Goal: Task Accomplishment & Management: Manage account settings

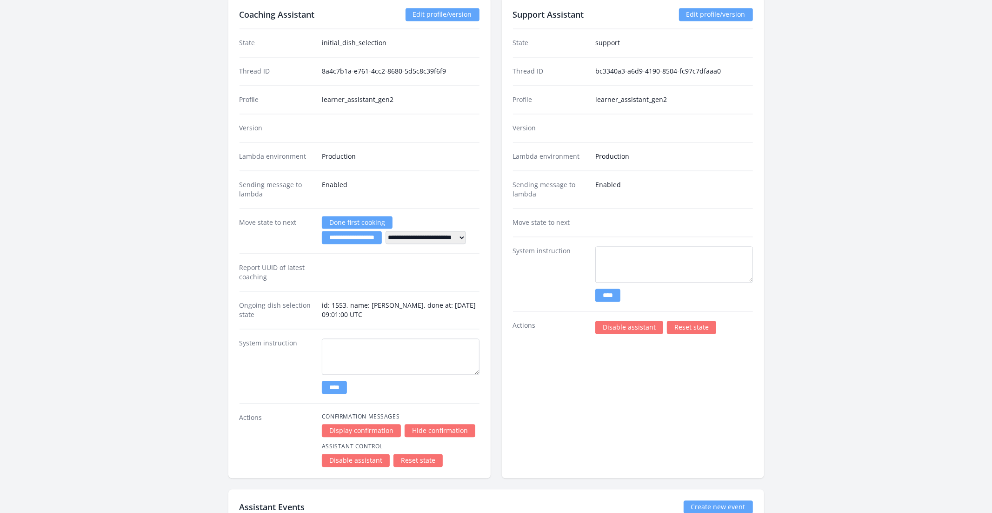
scroll to position [1569, 0]
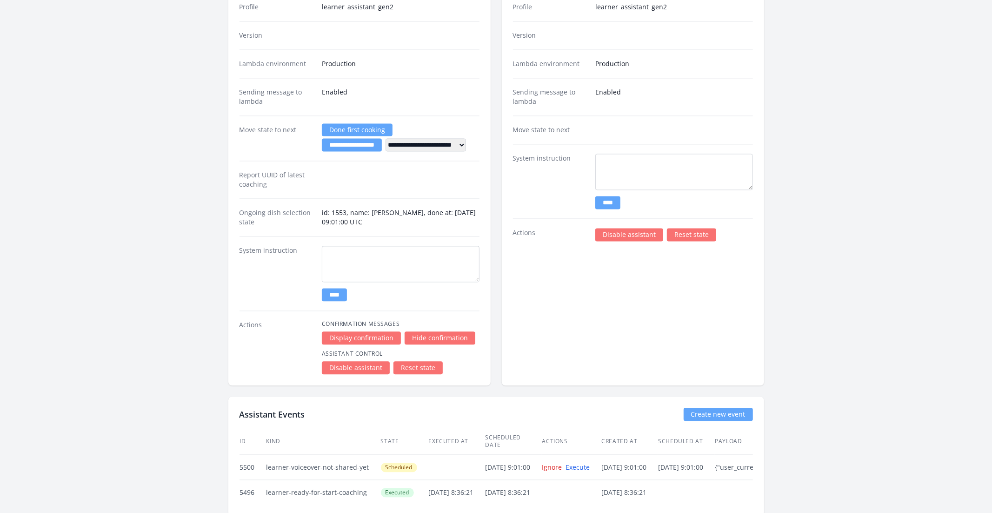
click at [362, 361] on link "Disable assistant" at bounding box center [356, 367] width 68 height 13
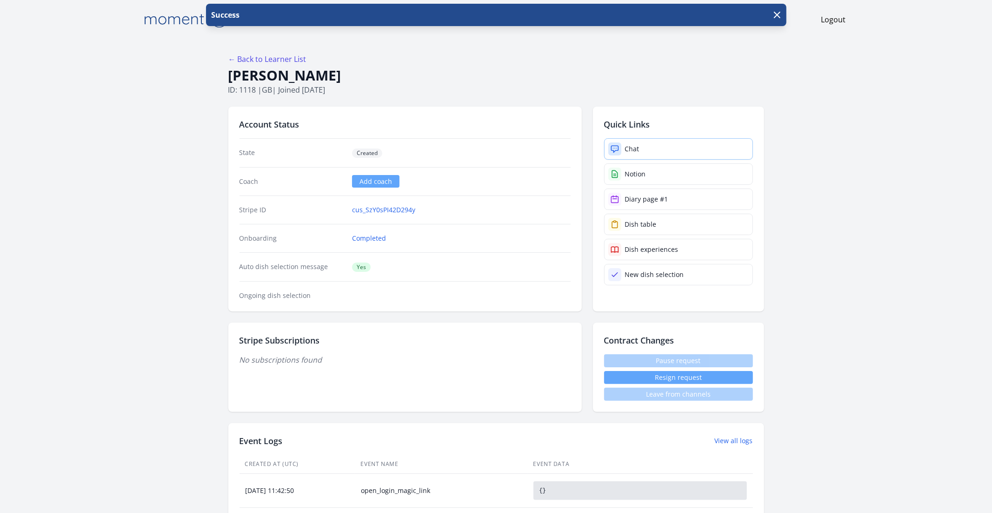
click at [633, 148] on div "Chat" at bounding box center [632, 148] width 14 height 9
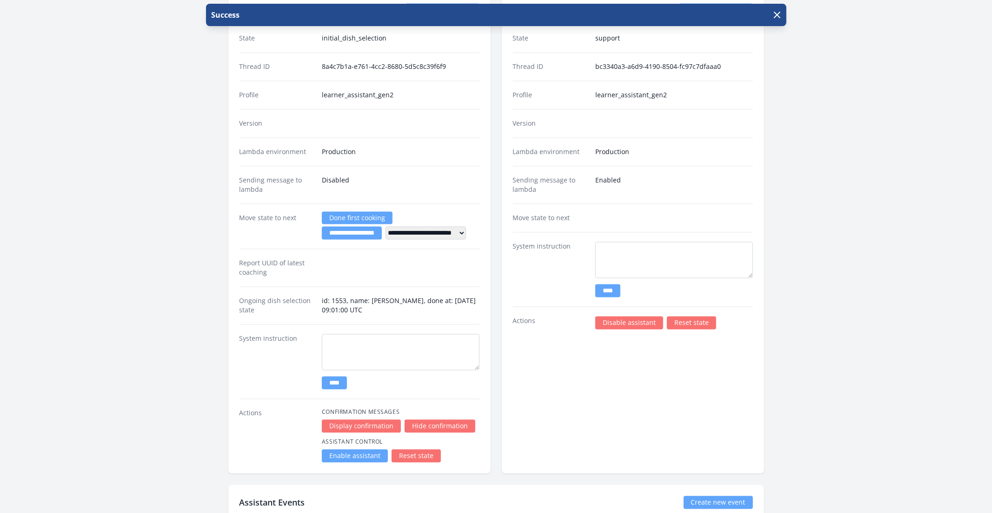
scroll to position [1573, 0]
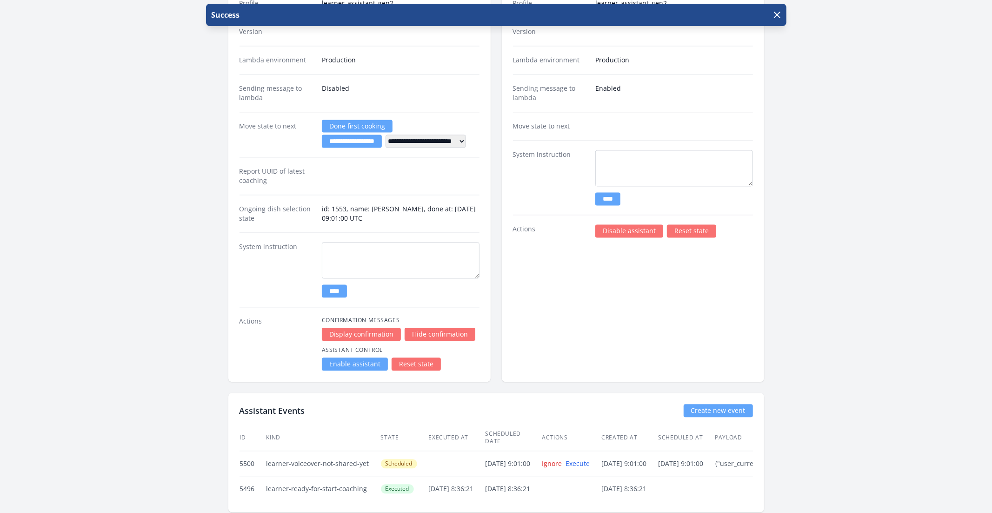
click at [611, 228] on link "Disable assistant" at bounding box center [629, 230] width 68 height 13
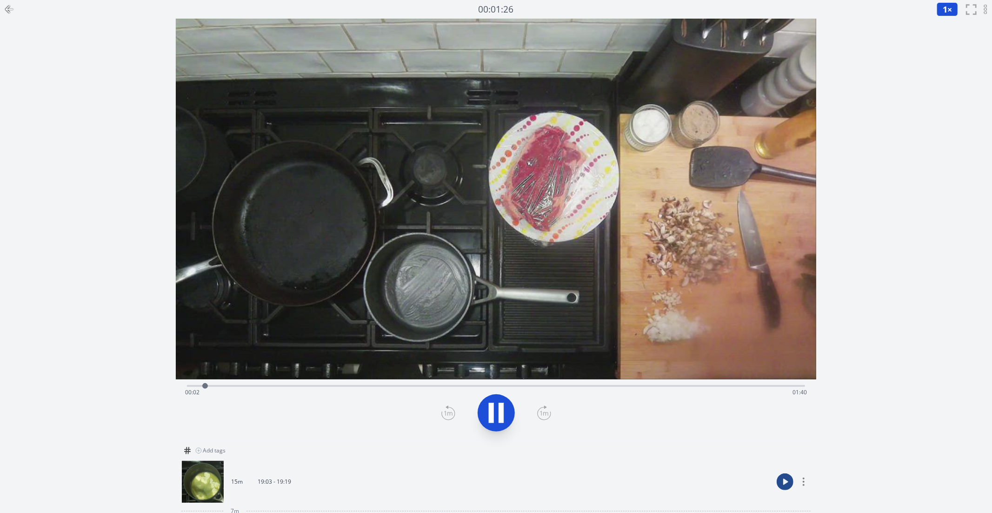
click at [504, 413] on icon at bounding box center [496, 413] width 26 height 26
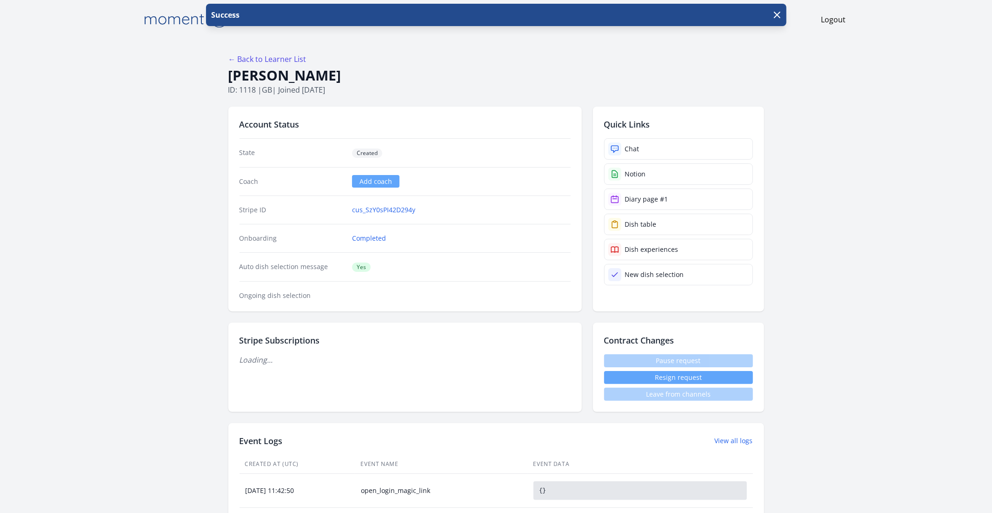
scroll to position [10, 0]
